Goal: Task Accomplishment & Management: Use online tool/utility

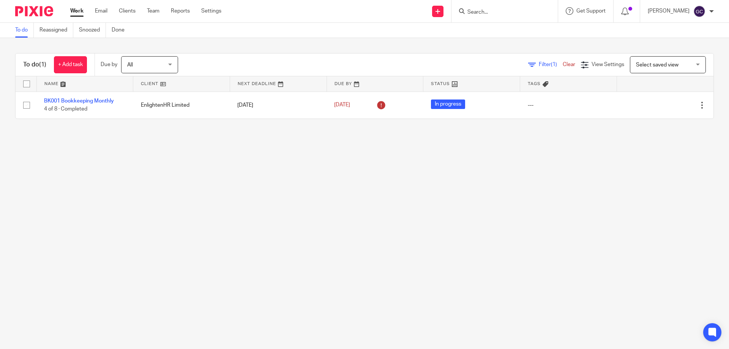
click at [115, 251] on main "To do Reassigned Snoozed Done To do (1) + Add task Due by All All [DATE] [DATE]…" at bounding box center [364, 174] width 729 height 349
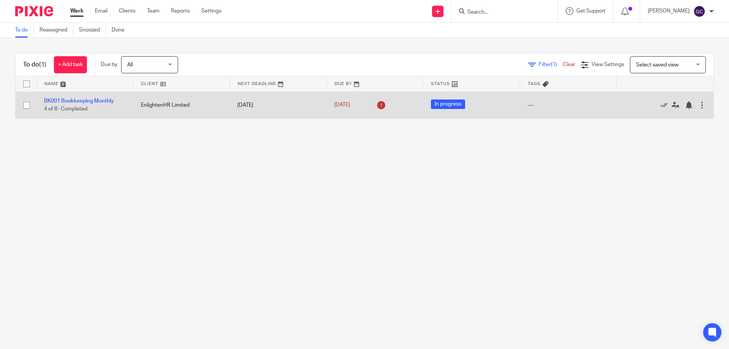
click at [99, 98] on td "BK001 Bookkeeping Monthly 4 of 8 · Completed" at bounding box center [84, 104] width 97 height 27
click at [101, 100] on link "BK001 Bookkeeping Monthly" at bounding box center [79, 100] width 70 height 5
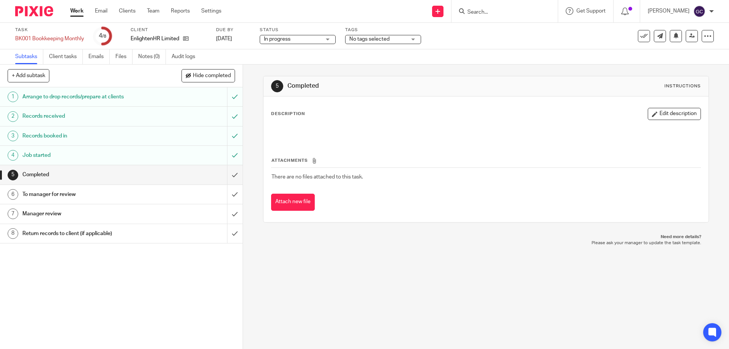
click at [29, 9] on img at bounding box center [34, 11] width 38 height 10
